Goal: Task Accomplishment & Management: Manage account settings

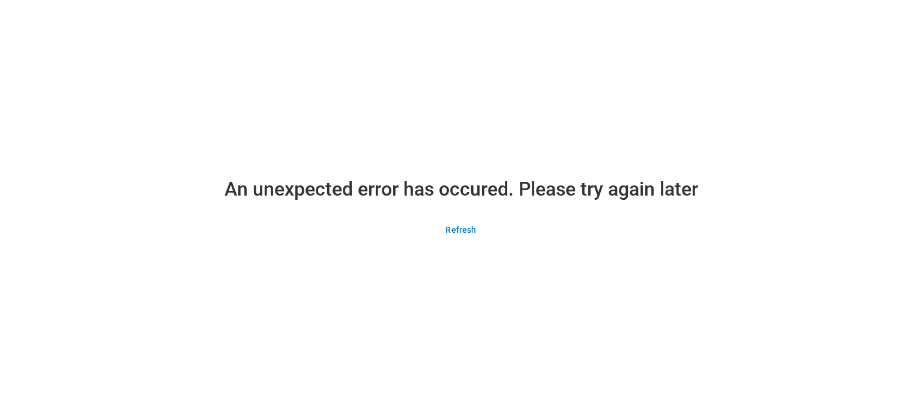
click at [425, 103] on main "An unexpected error has occured. Please try again later Refresh" at bounding box center [461, 208] width 922 height 417
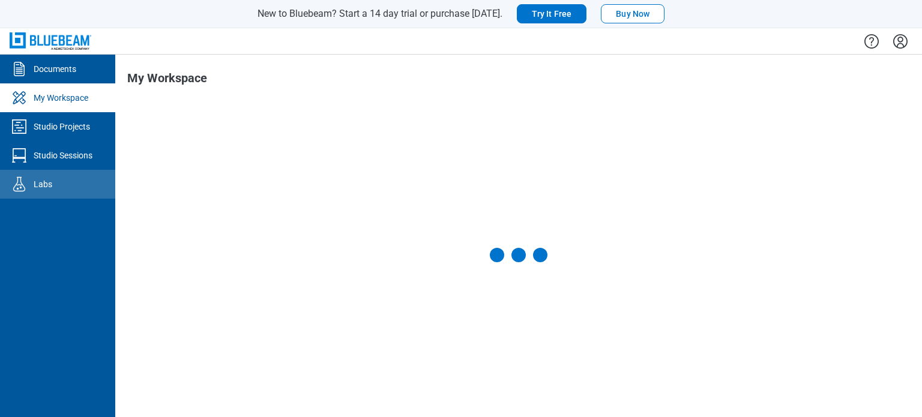
click at [21, 186] on icon "Labs" at bounding box center [19, 184] width 19 height 19
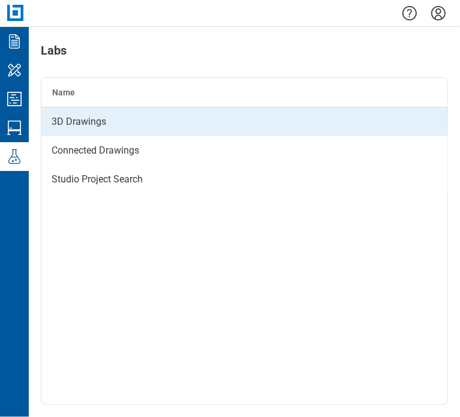
click at [69, 120] on div "3D Drawings" at bounding box center [244, 121] width 407 height 29
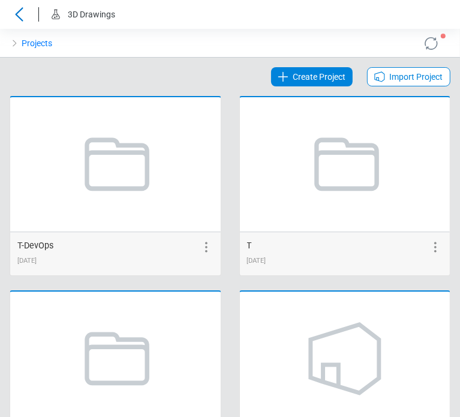
click at [422, 44] on icon at bounding box center [431, 43] width 19 height 19
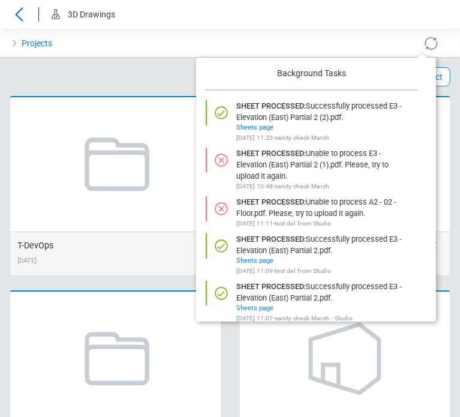
click at [422, 44] on icon at bounding box center [431, 43] width 19 height 19
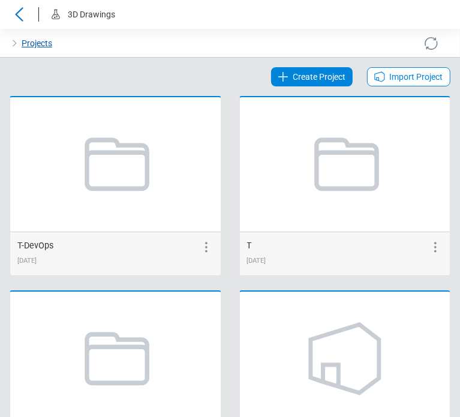
click at [31, 45] on link "Projects" at bounding box center [37, 43] width 31 height 14
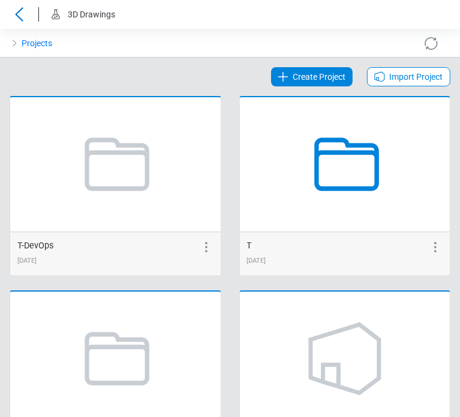
click at [342, 172] on icon at bounding box center [344, 164] width 91 height 91
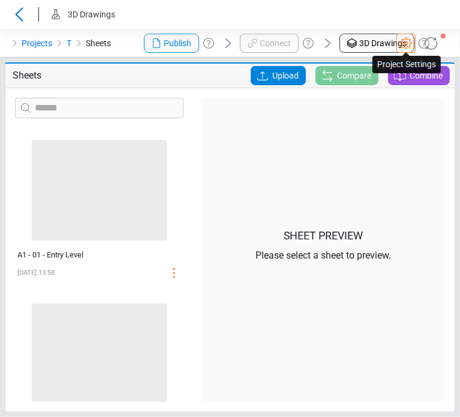
click at [406, 44] on icon at bounding box center [406, 43] width 14 height 14
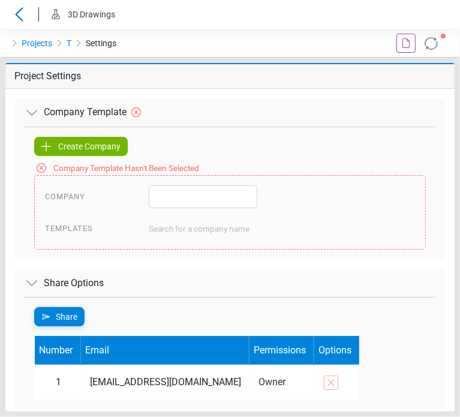
click at [22, 16] on icon at bounding box center [19, 14] width 19 height 14
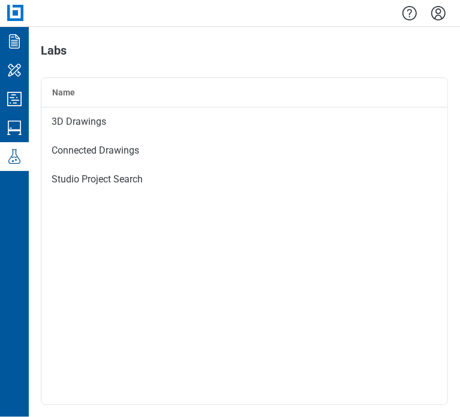
click at [442, 19] on icon "Settings" at bounding box center [438, 13] width 14 height 14
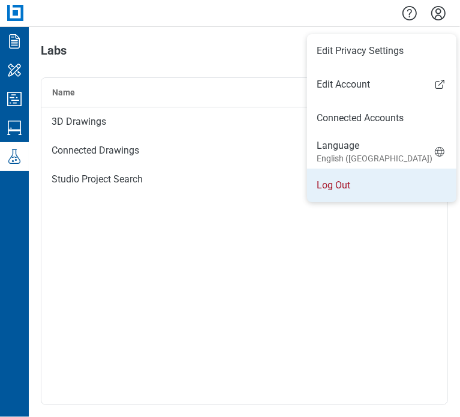
click at [343, 192] on li "Log Out" at bounding box center [381, 186] width 149 height 34
